Goal: Transaction & Acquisition: Purchase product/service

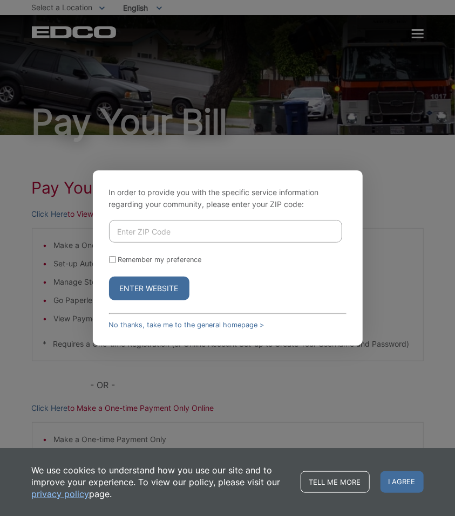
click at [420, 39] on div "In order to provide you with the specific service information regarding your co…" at bounding box center [227, 258] width 455 height 516
click at [207, 226] on input "Enter ZIP Code" at bounding box center [225, 231] width 233 height 23
click at [163, 289] on button "Enter Website" at bounding box center [149, 289] width 80 height 24
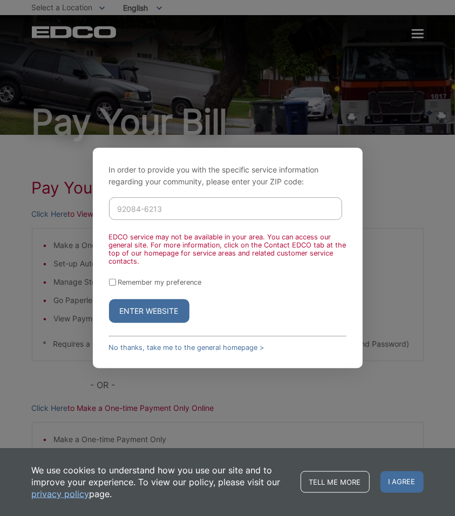
click at [194, 209] on input "92084-6213" at bounding box center [225, 209] width 233 height 23
type input "92083"
click at [284, 317] on div "Enter Website" at bounding box center [227, 312] width 237 height 24
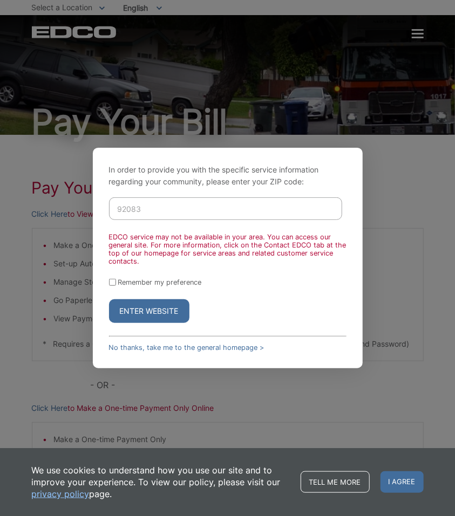
click at [139, 309] on button "Enter Website" at bounding box center [149, 312] width 80 height 24
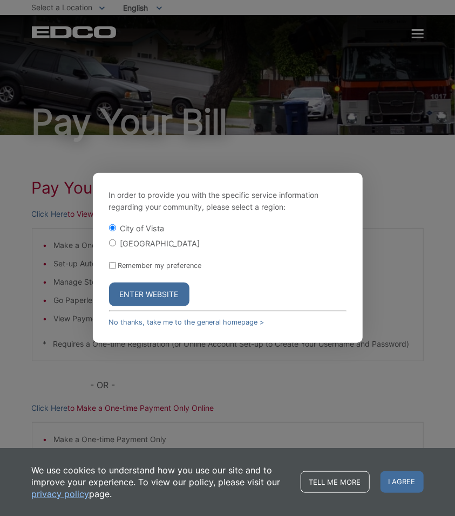
click at [151, 294] on button "Enter Website" at bounding box center [149, 295] width 80 height 24
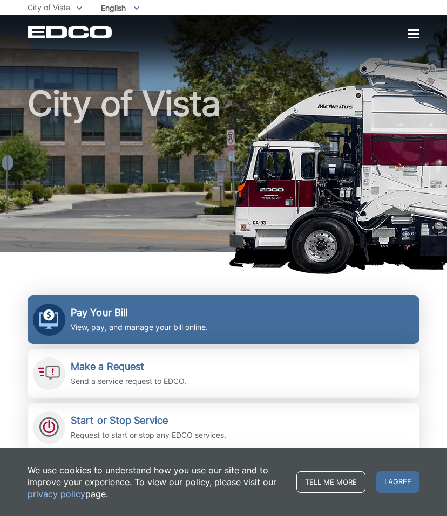
click at [183, 309] on h2 "Pay Your Bill" at bounding box center [139, 313] width 137 height 12
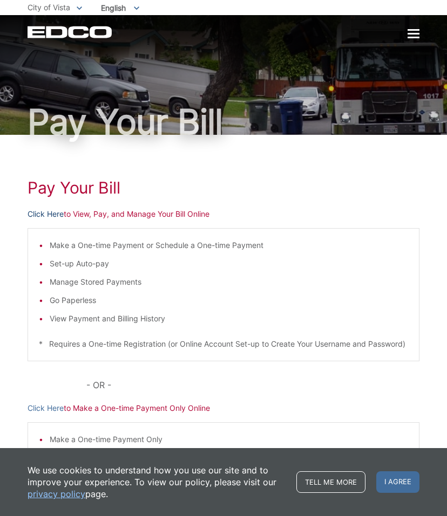
click at [47, 210] on link "Click Here" at bounding box center [46, 214] width 36 height 12
